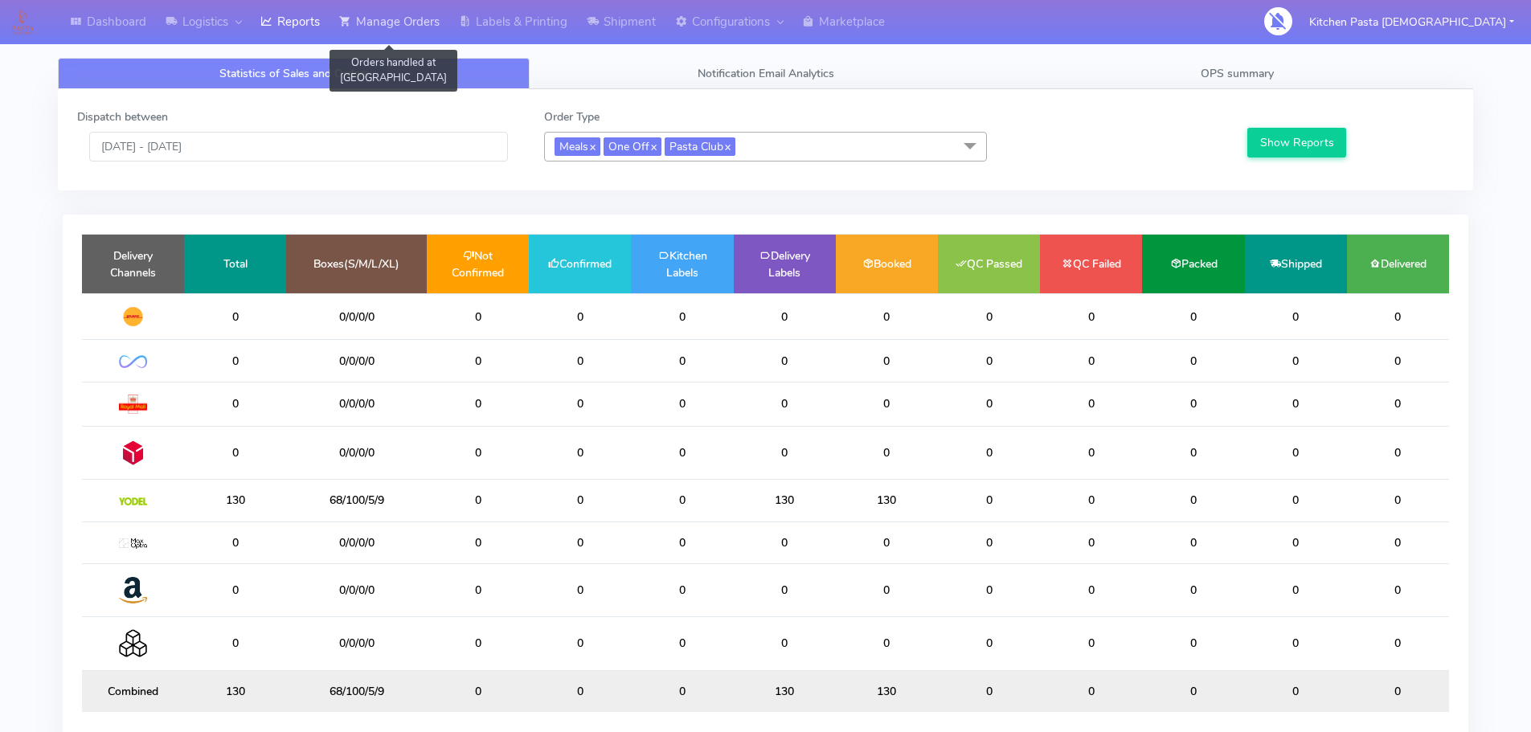
click at [431, 38] on link "Manage Orders" at bounding box center [390, 22] width 120 height 44
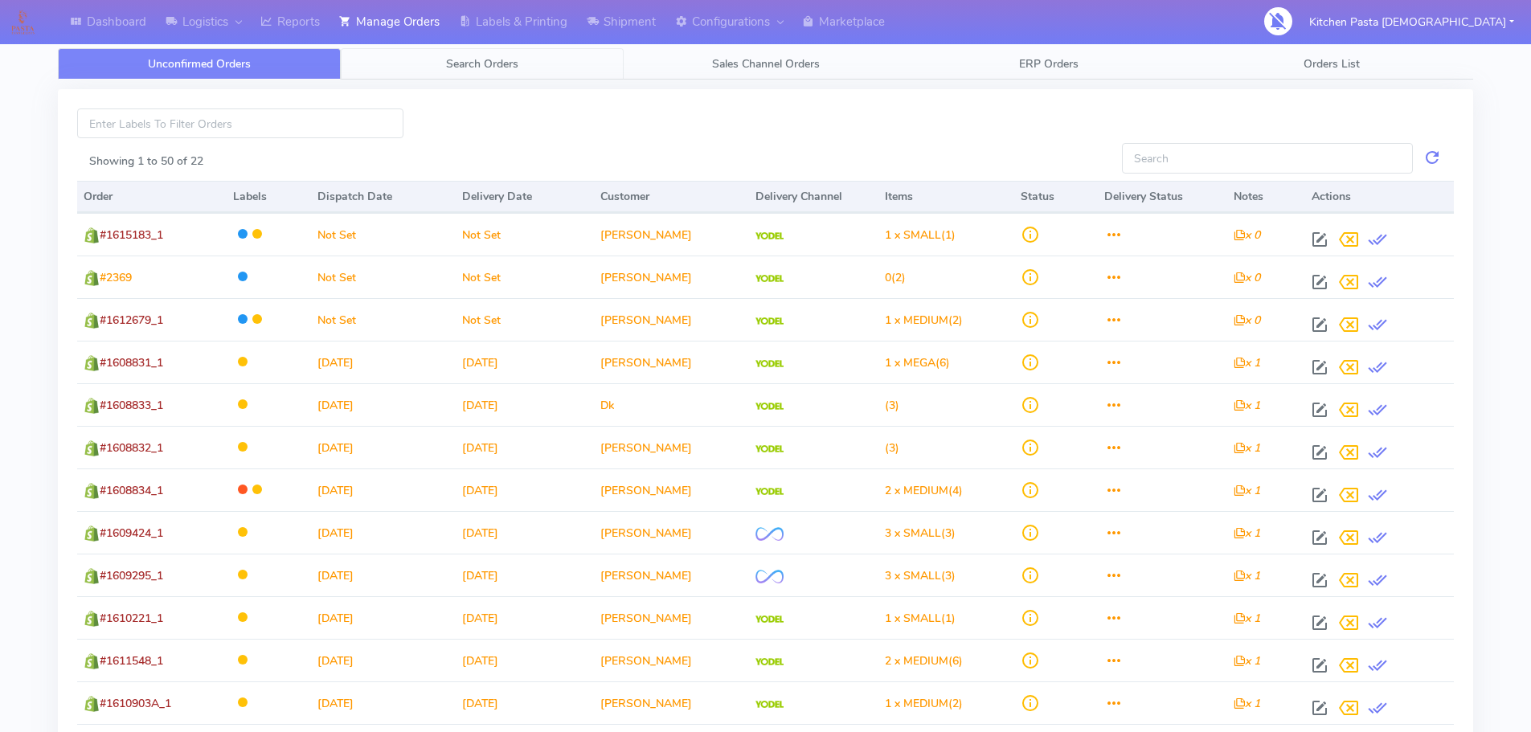
click at [473, 70] on span "Search Orders" at bounding box center [482, 63] width 72 height 15
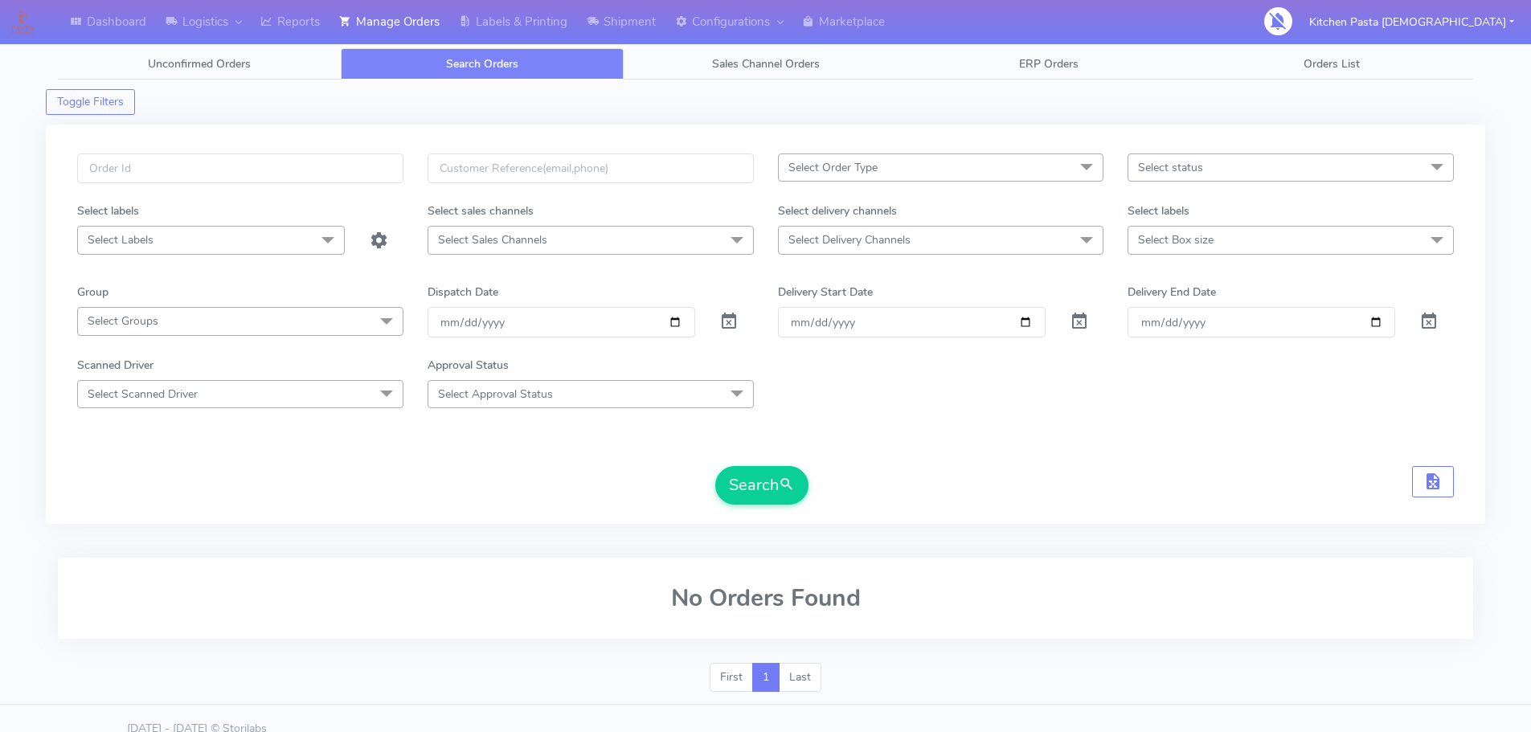
click at [240, 150] on div "Select Order Type Select All MEALS ATAVI One Off Pasta Club Gift Kit Event Unkn…" at bounding box center [766, 324] width 1440 height 399
click at [244, 161] on input "text" at bounding box center [240, 169] width 326 height 30
type input "1615135"
click at [715, 466] on button "Search" at bounding box center [761, 485] width 93 height 39
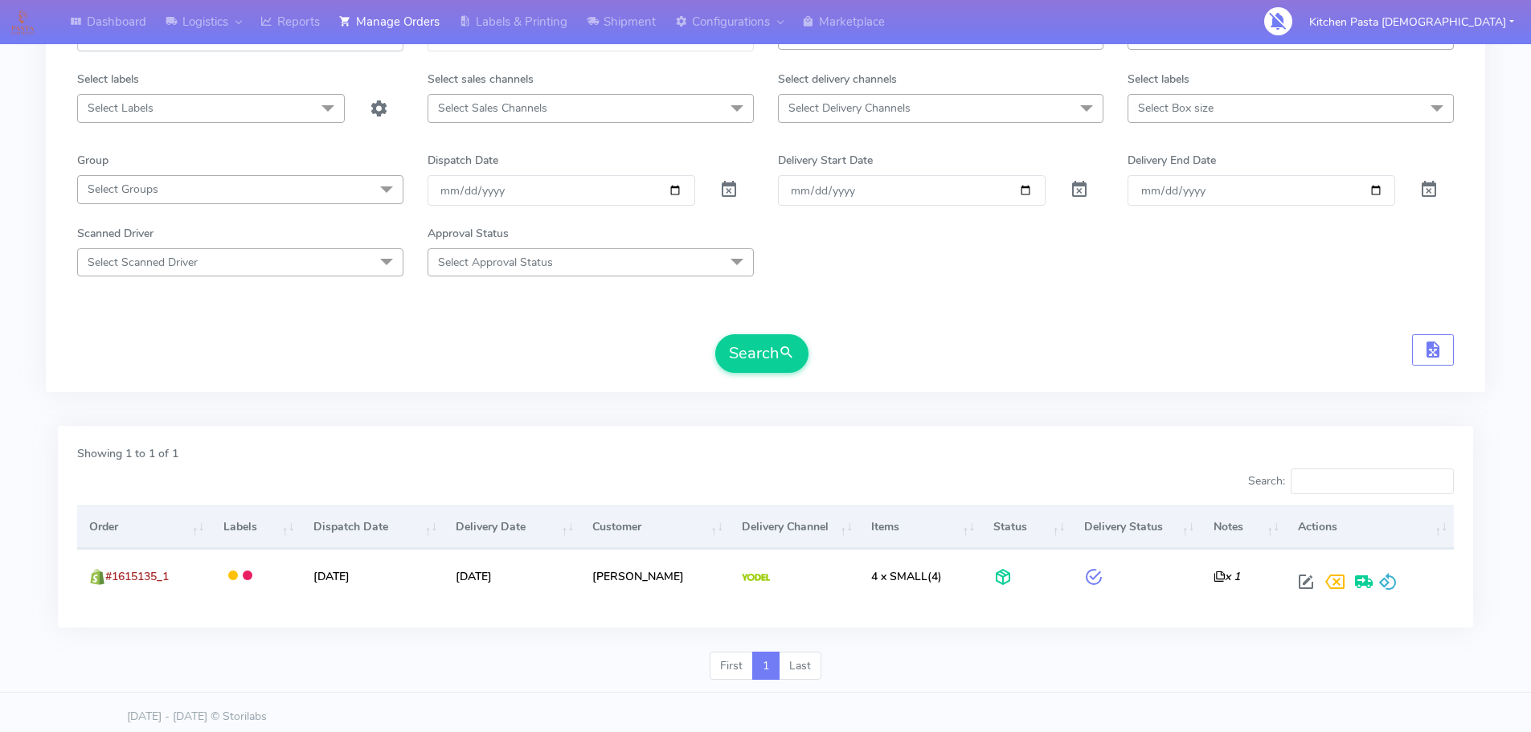
scroll to position [141, 0]
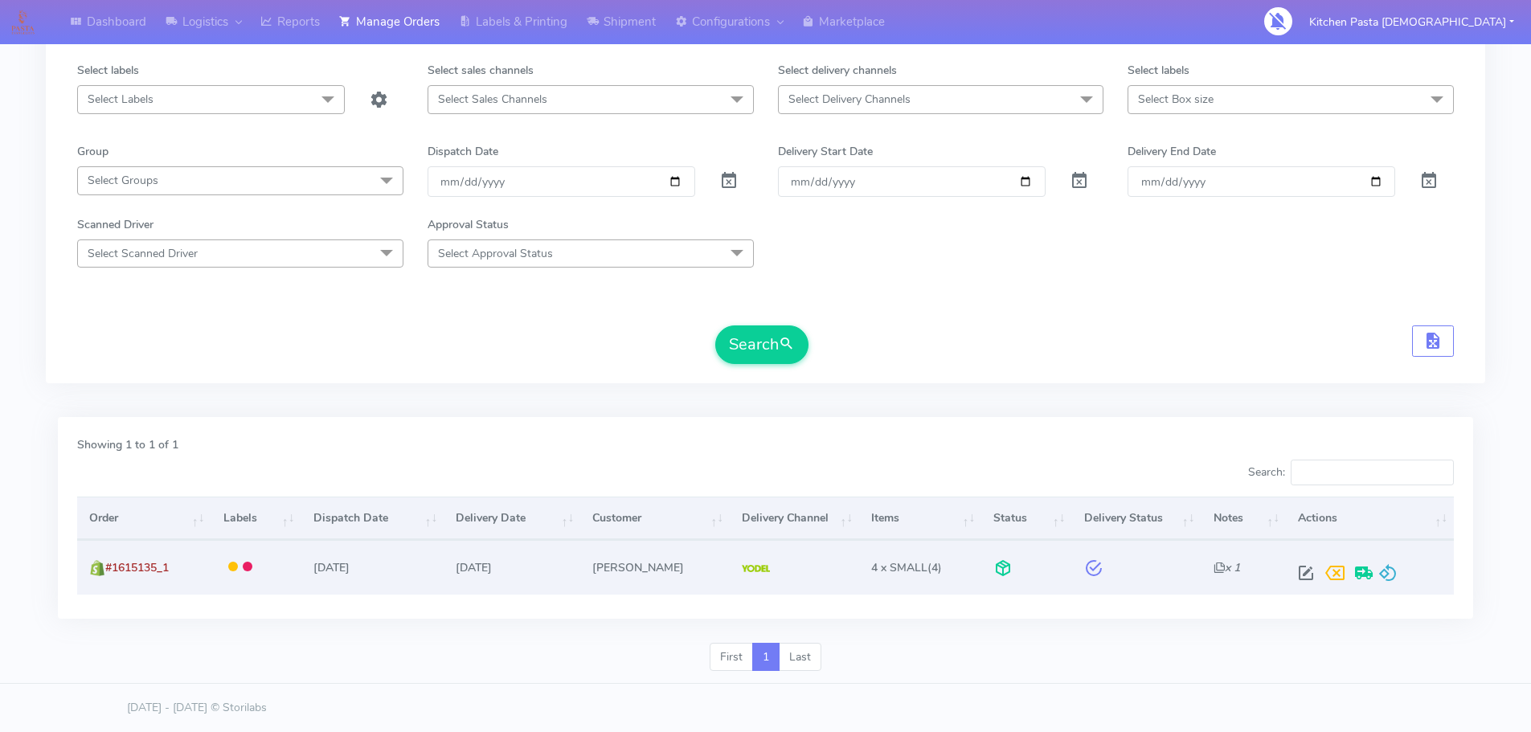
click at [1292, 567] on div at bounding box center [1367, 573] width 150 height 29
click at [1305, 570] on span at bounding box center [1306, 576] width 29 height 15
select select "5"
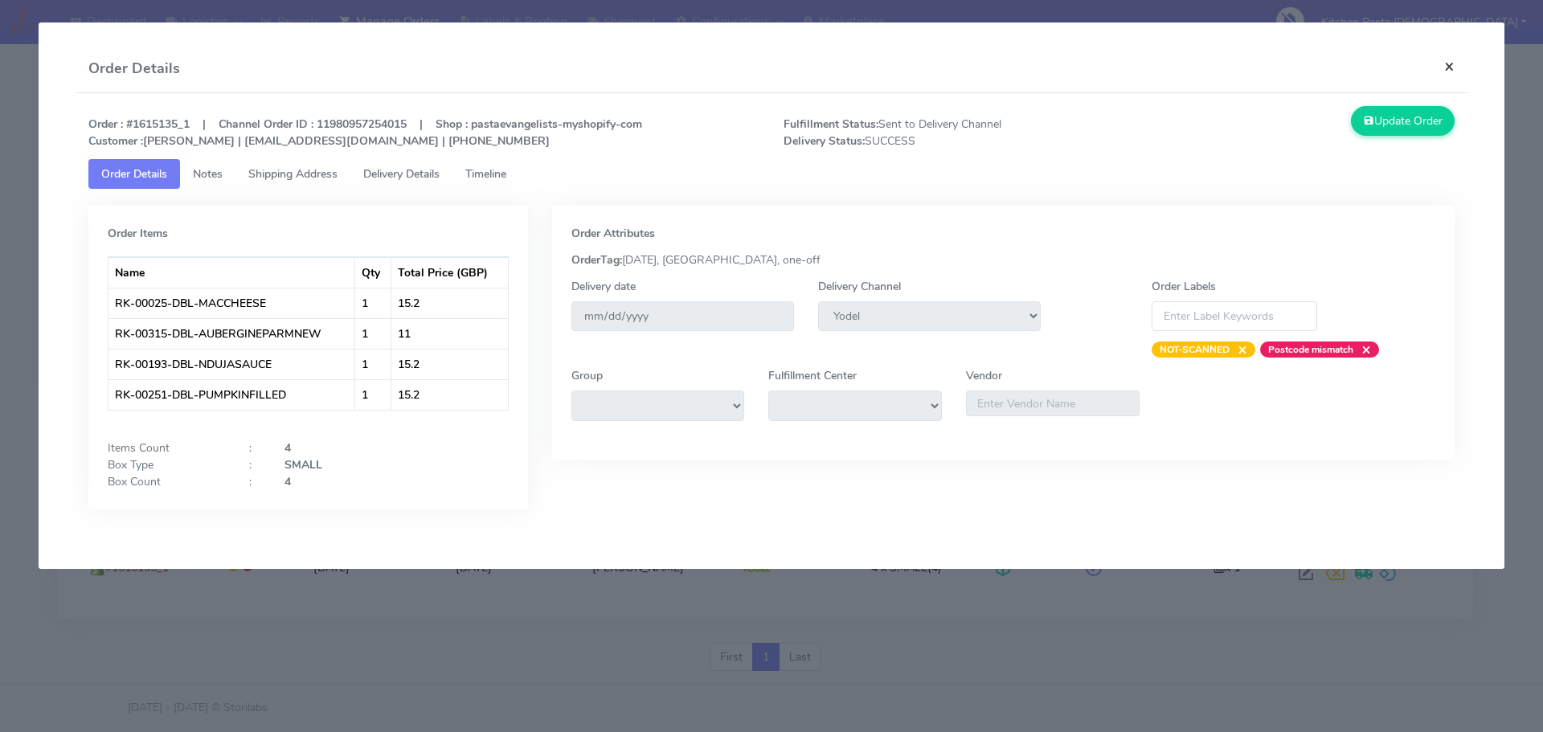
click at [1460, 62] on button "×" at bounding box center [1450, 66] width 36 height 43
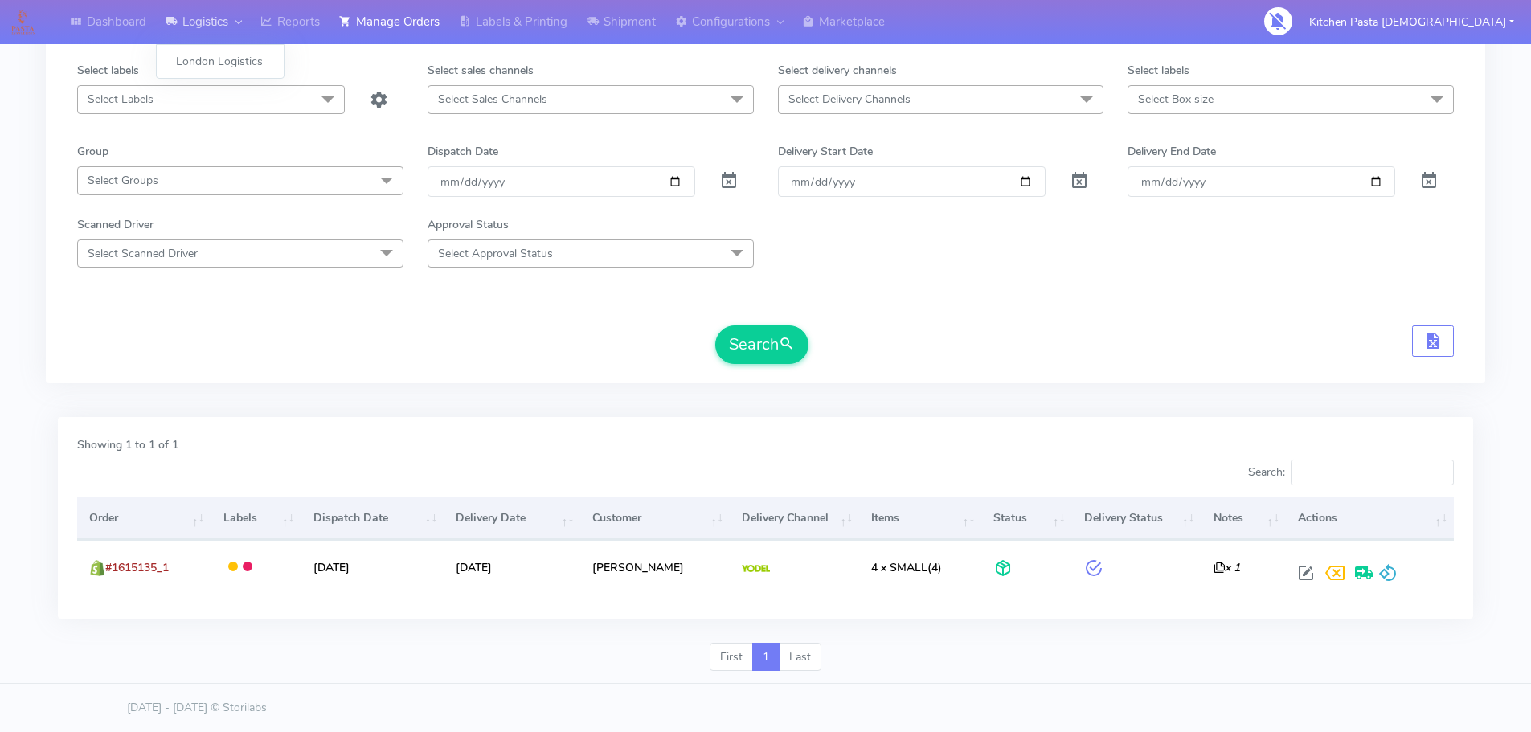
click at [251, 26] on link "Logistics" at bounding box center [203, 22] width 95 height 44
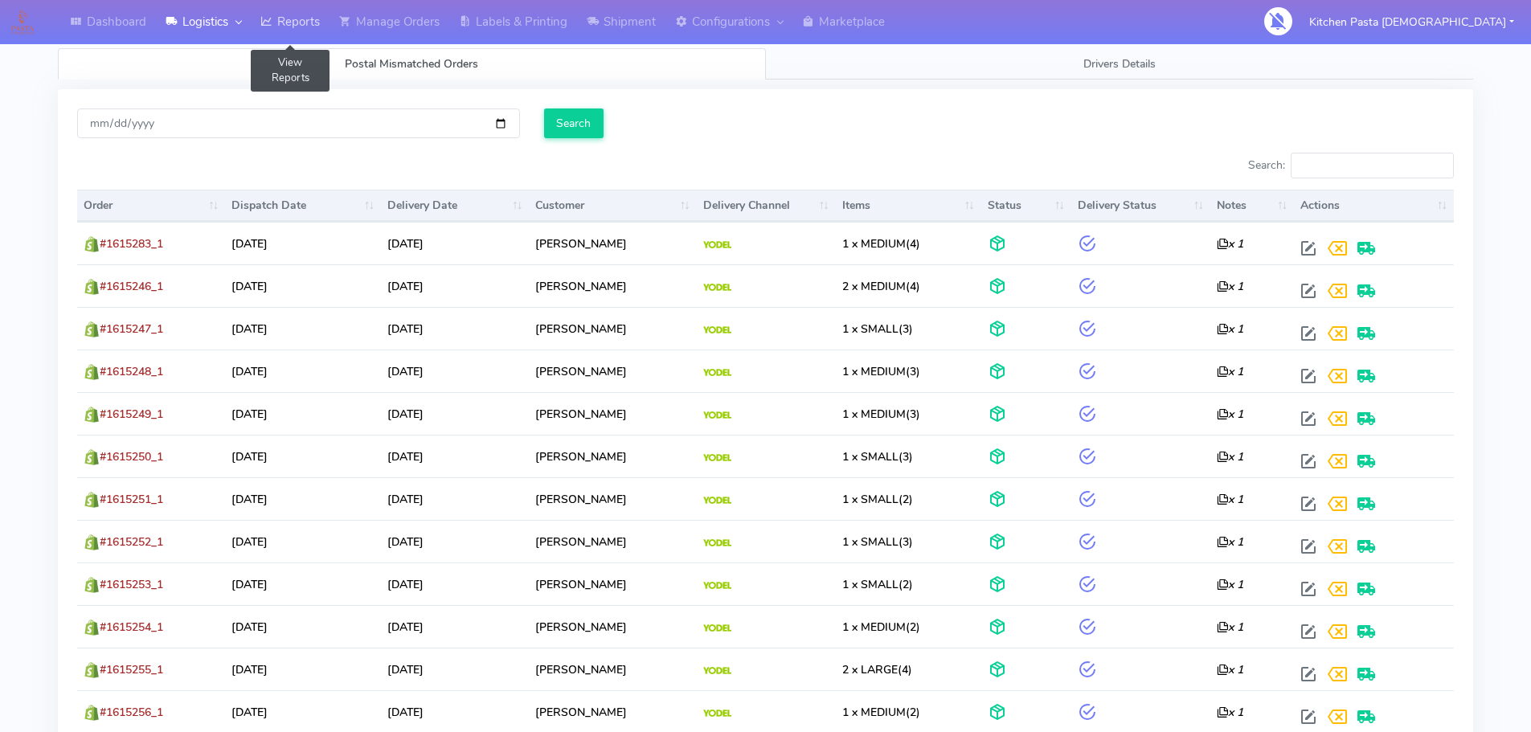
click at [312, 18] on link "Reports" at bounding box center [290, 22] width 79 height 44
